Goal: Check status

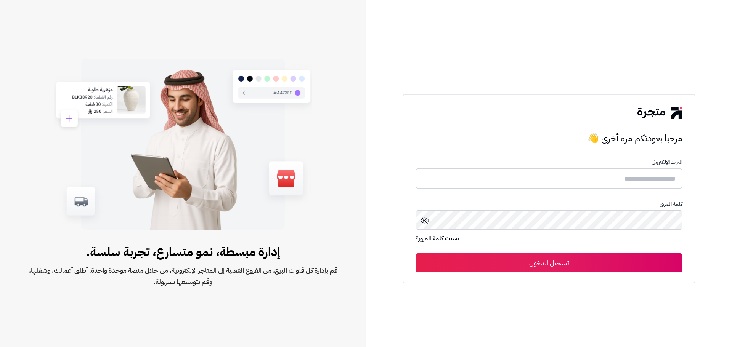
type input "**********"
click at [506, 276] on div "**********" at bounding box center [548, 189] width 293 height 189
click at [512, 256] on button "تسجيل الدخول" at bounding box center [548, 262] width 267 height 19
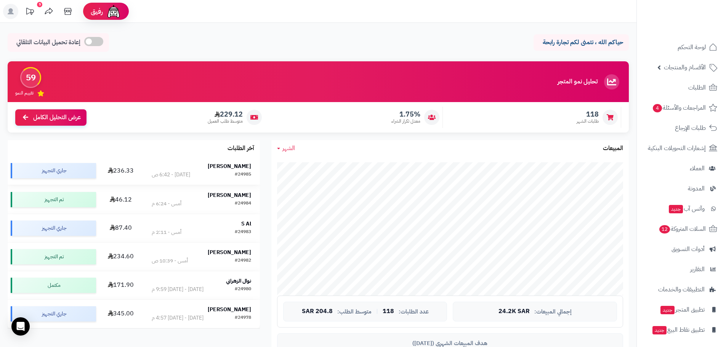
click at [239, 173] on div "#24985" at bounding box center [243, 175] width 16 height 8
